Goal: Consume media (video, audio)

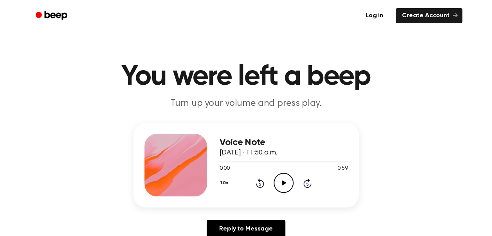
click at [283, 179] on icon "Play Audio" at bounding box center [284, 183] width 20 height 20
click at [263, 160] on div at bounding box center [284, 161] width 128 height 6
click at [299, 161] on div at bounding box center [284, 161] width 128 height 1
click at [286, 160] on div at bounding box center [284, 161] width 128 height 6
click at [274, 161] on div at bounding box center [255, 161] width 71 height 1
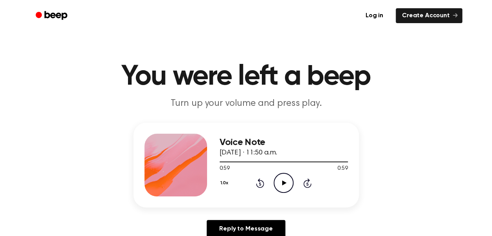
click at [281, 183] on icon "Play Audio" at bounding box center [284, 183] width 20 height 20
click at [319, 159] on div at bounding box center [284, 161] width 128 height 6
click at [283, 160] on div at bounding box center [284, 161] width 128 height 6
click at [250, 158] on div "Voice Note [DATE] · 11:50 a.m." at bounding box center [284, 147] width 128 height 21
click at [247, 160] on div at bounding box center [284, 161] width 128 height 6
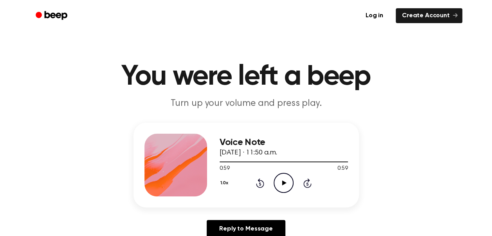
click at [286, 182] on icon at bounding box center [284, 182] width 4 height 5
click at [277, 157] on div "Voice Note [DATE] · 11:50 a.m." at bounding box center [284, 147] width 128 height 21
click at [270, 159] on div at bounding box center [284, 161] width 128 height 6
click at [241, 161] on div at bounding box center [258, 161] width 76 height 1
